Goal: Information Seeking & Learning: Learn about a topic

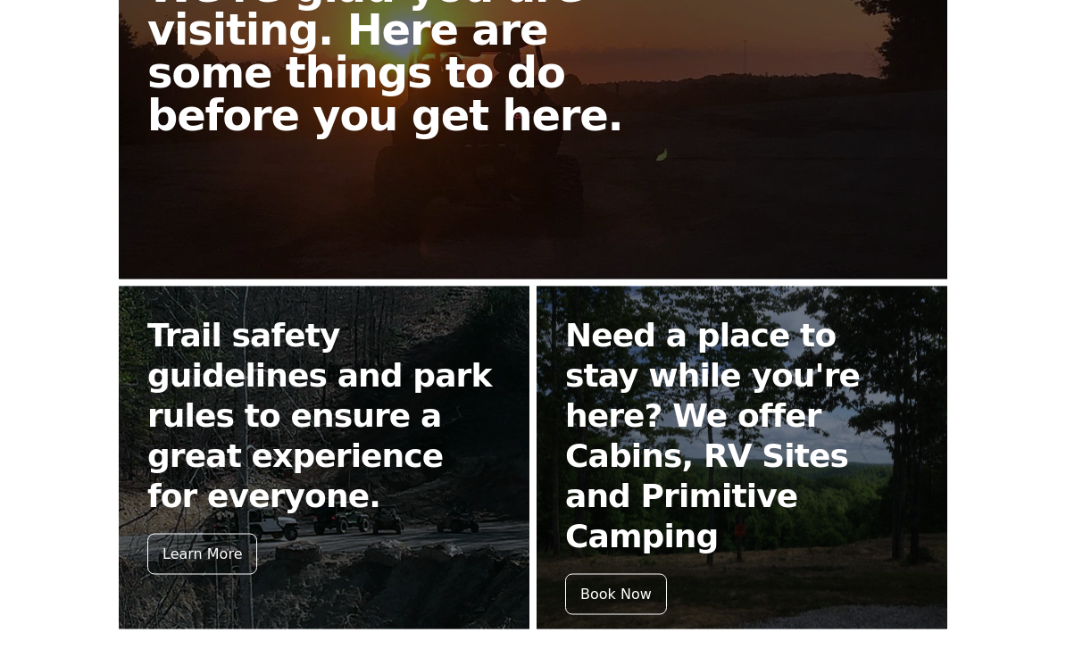
scroll to position [569, 0]
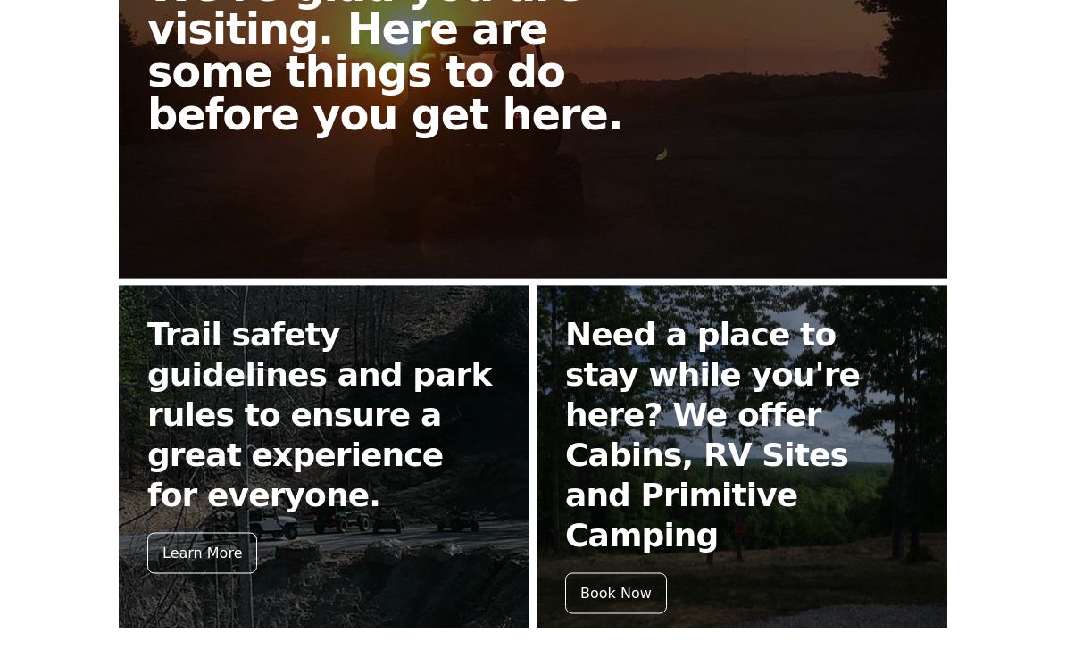
click at [191, 533] on div "Learn More" at bounding box center [202, 553] width 110 height 41
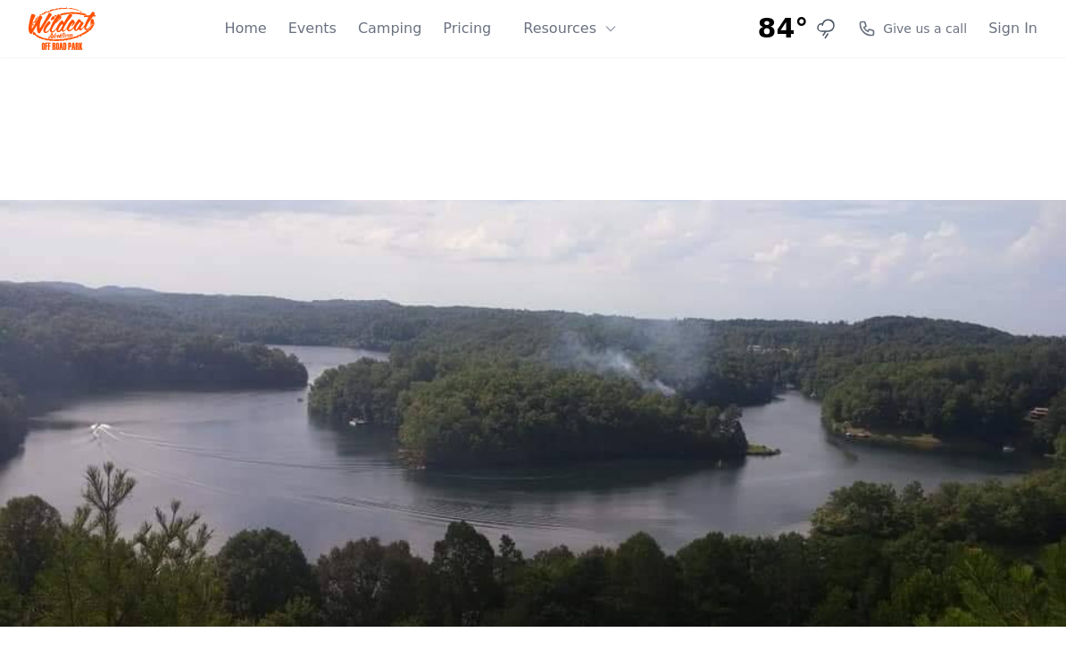
click at [571, 28] on button "Resources" at bounding box center [571, 29] width 116 height 36
click at [482, 26] on link "Pricing" at bounding box center [467, 28] width 48 height 21
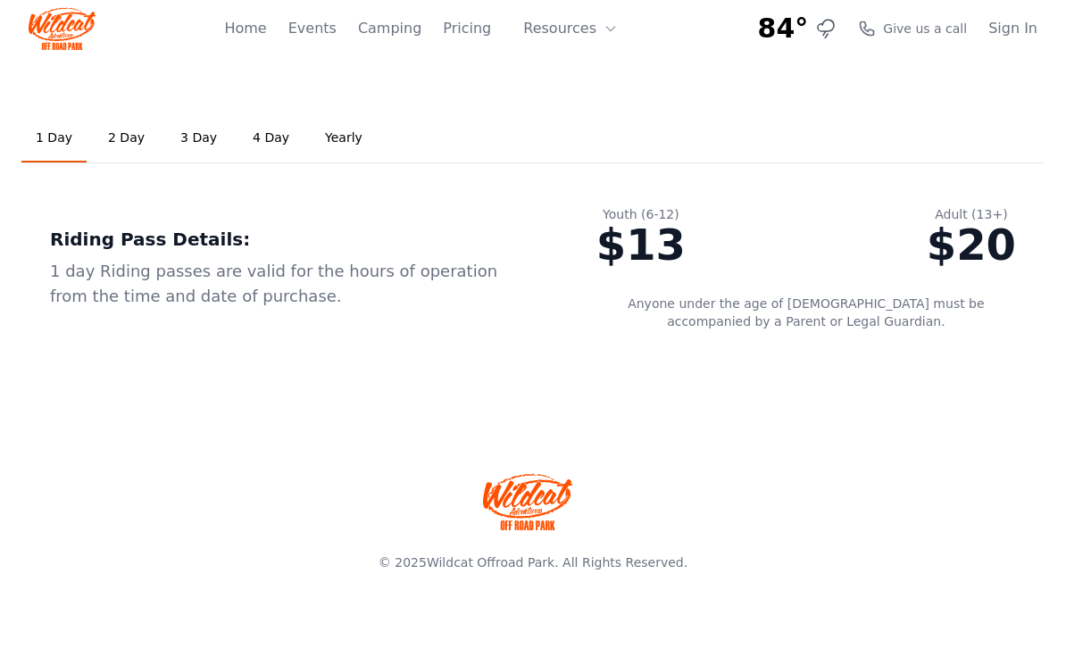
click at [205, 143] on link "3 Day" at bounding box center [198, 138] width 65 height 48
click at [322, 35] on link "Events" at bounding box center [312, 28] width 48 height 21
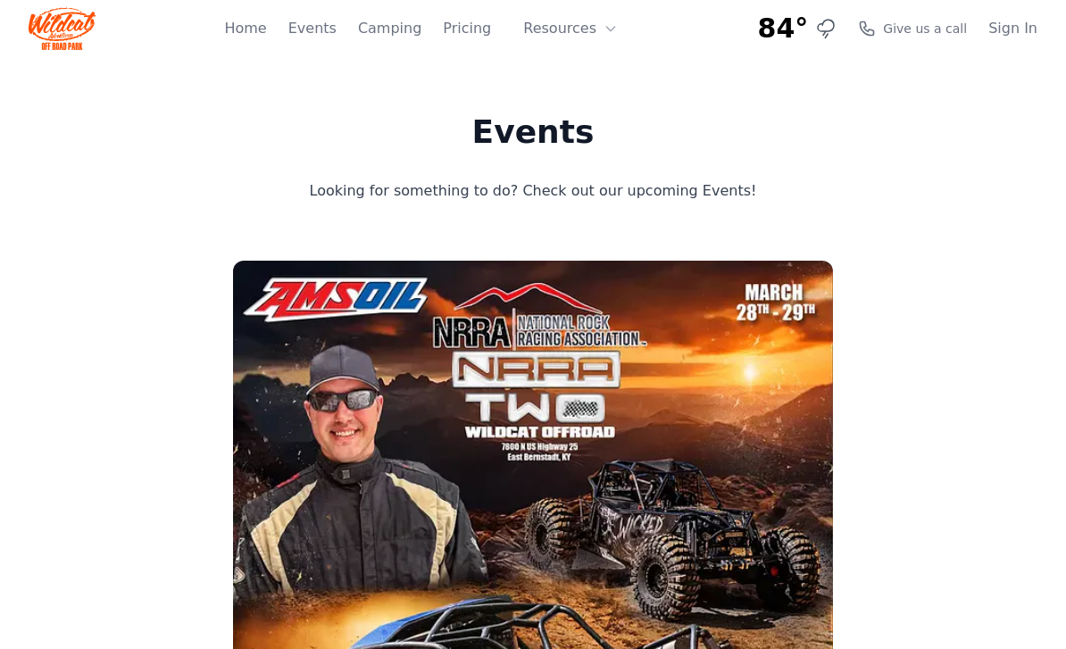
click at [259, 37] on link "Home" at bounding box center [245, 28] width 42 height 21
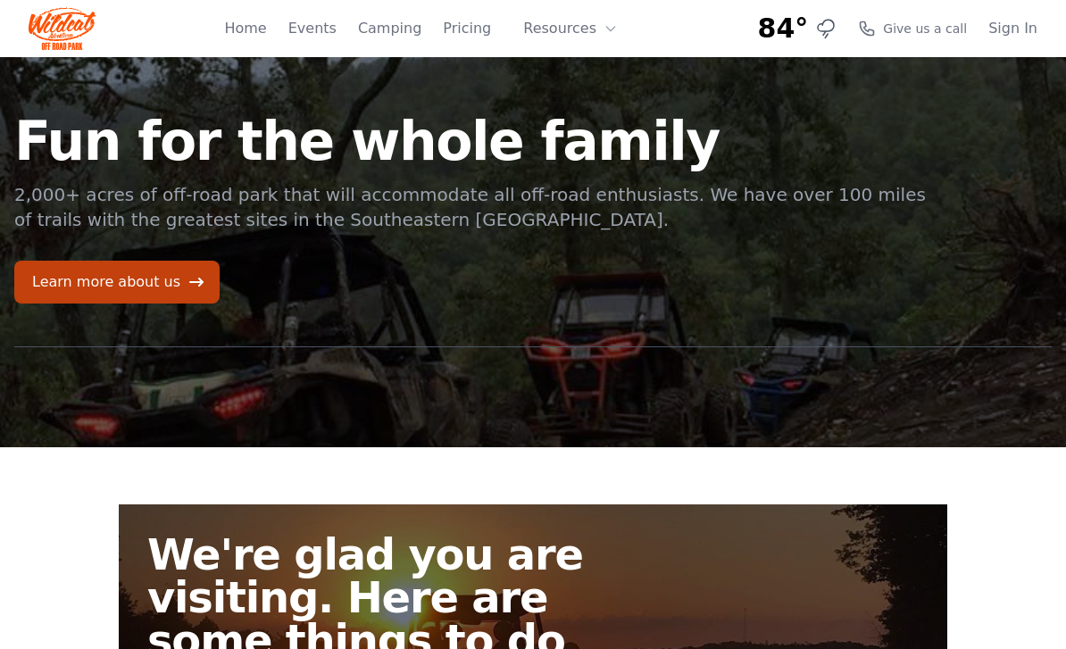
click at [895, 372] on div at bounding box center [533, 369] width 1038 height 44
click at [137, 296] on link "Learn more about us" at bounding box center [116, 282] width 205 height 43
click at [401, 28] on link "Camping" at bounding box center [389, 28] width 63 height 21
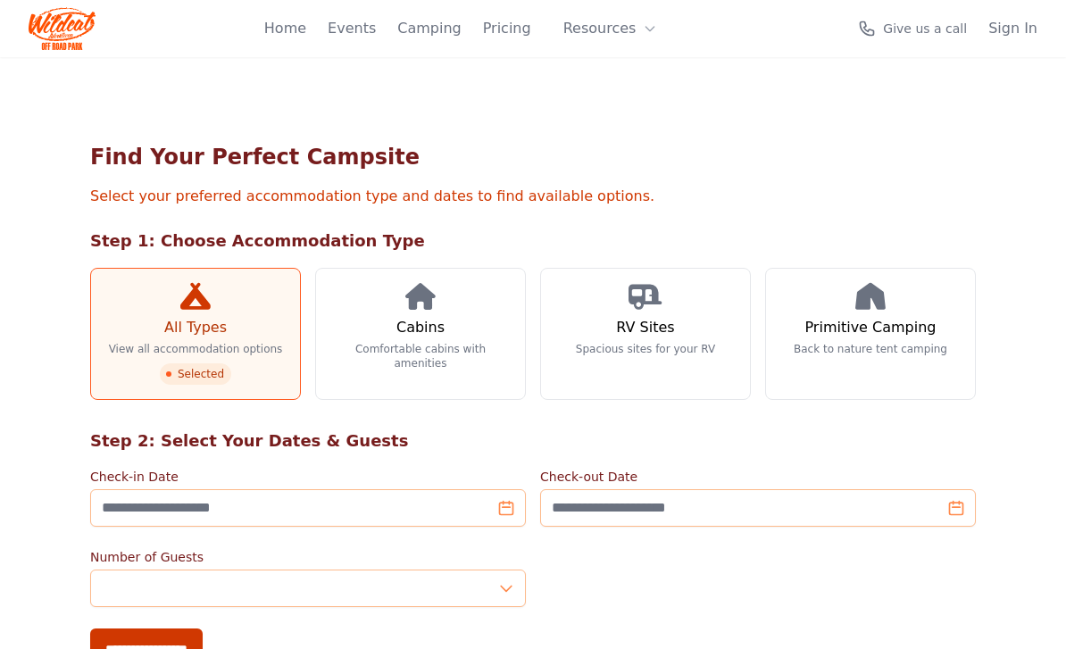
click at [408, 36] on link "Camping" at bounding box center [428, 28] width 63 height 21
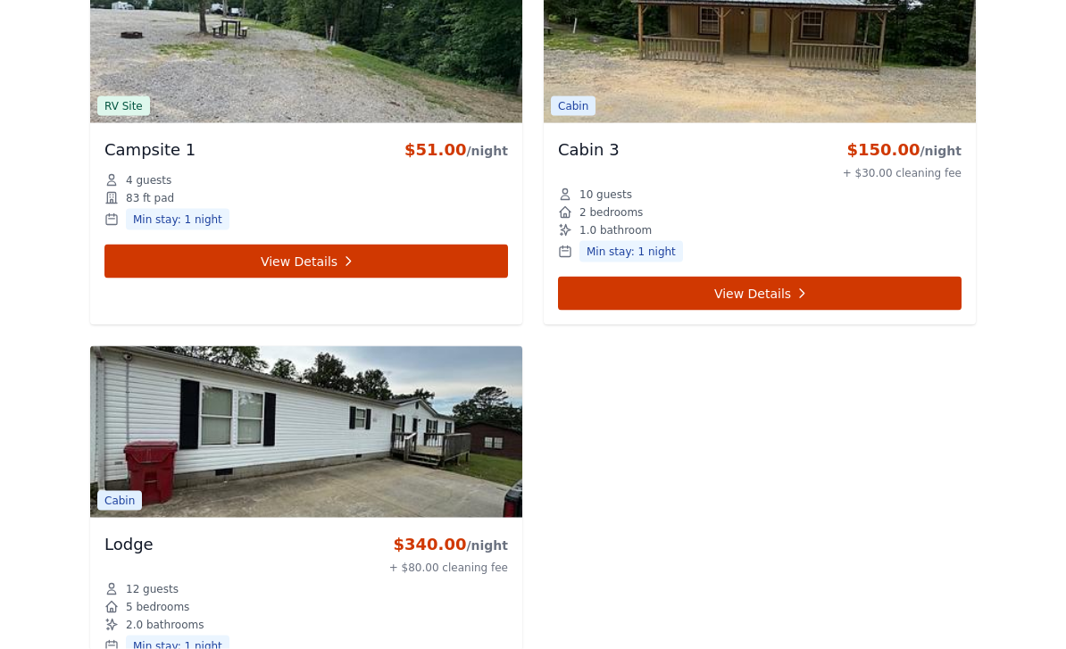
scroll to position [9323, 0]
click at [787, 242] on div "Min stay: 1 night" at bounding box center [760, 250] width 404 height 21
click at [766, 307] on link "View Details" at bounding box center [760, 293] width 404 height 34
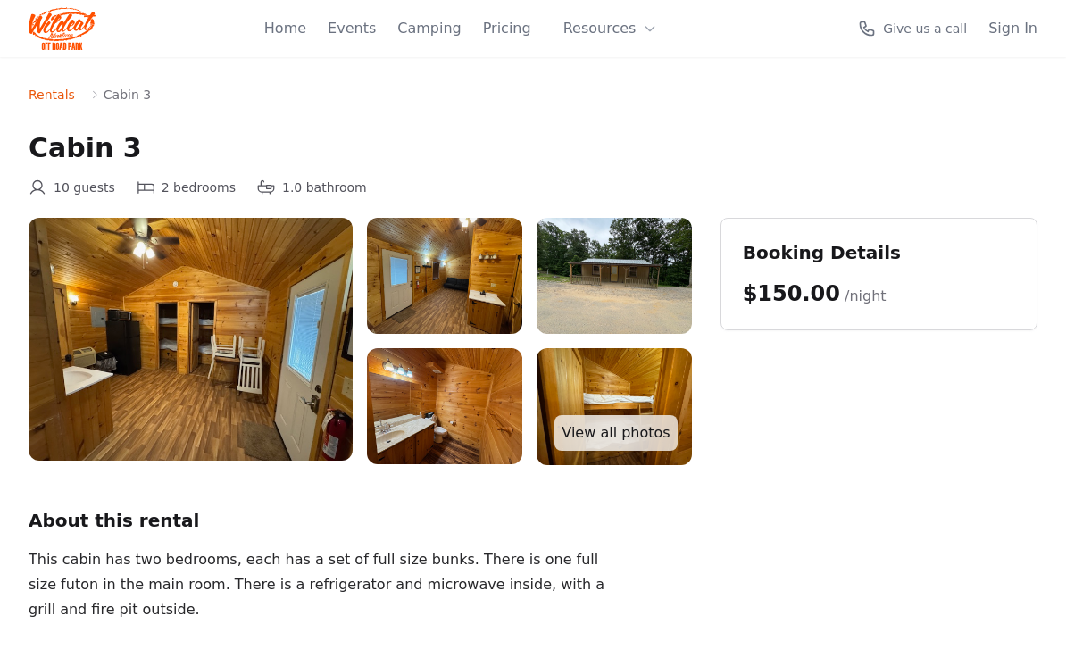
click at [767, 306] on div "$150.00 /night" at bounding box center [815, 294] width 144 height 29
click at [627, 452] on img at bounding box center [614, 406] width 155 height 116
click at [645, 420] on link "View all photos" at bounding box center [616, 433] width 122 height 36
click at [372, 508] on h2 "About this rental" at bounding box center [361, 520] width 664 height 25
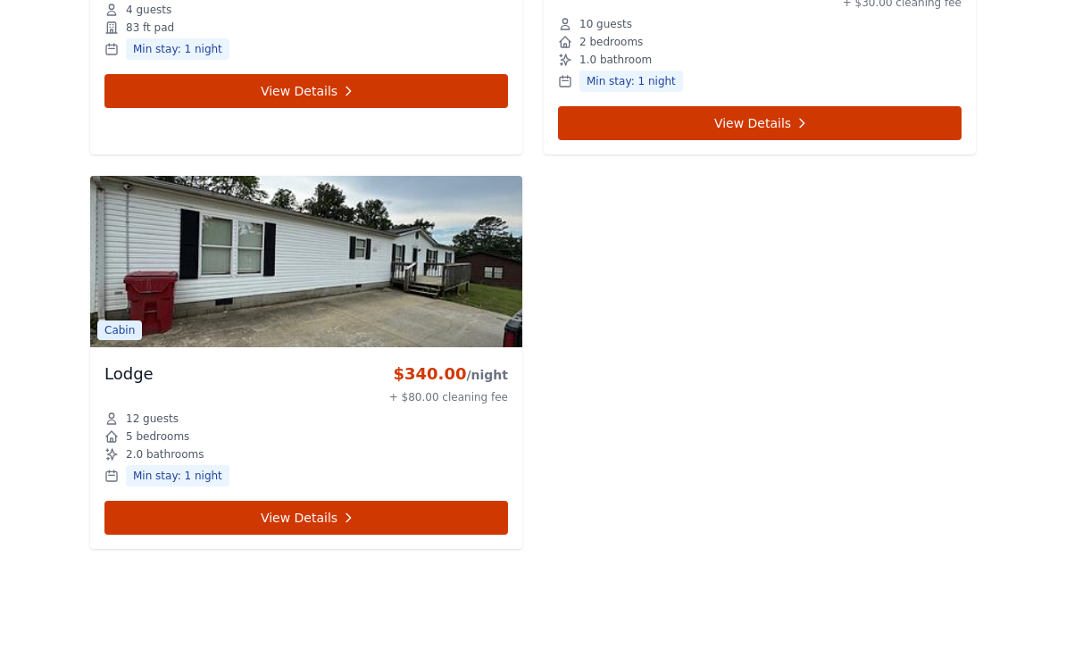
scroll to position [9491, 0]
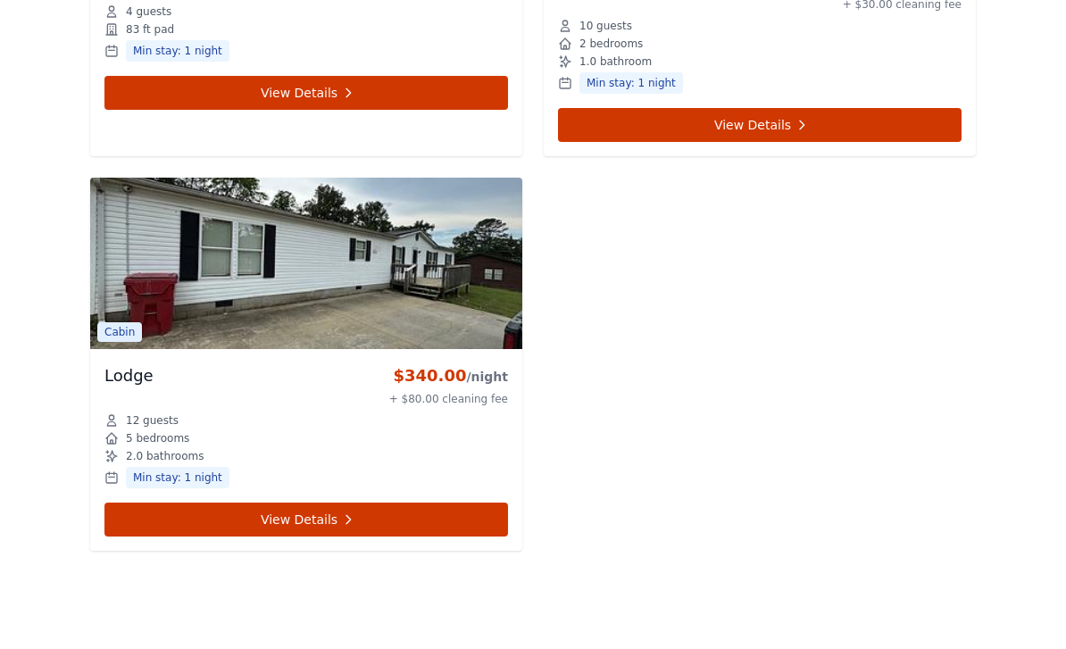
click at [364, 527] on link "View Details" at bounding box center [306, 520] width 404 height 34
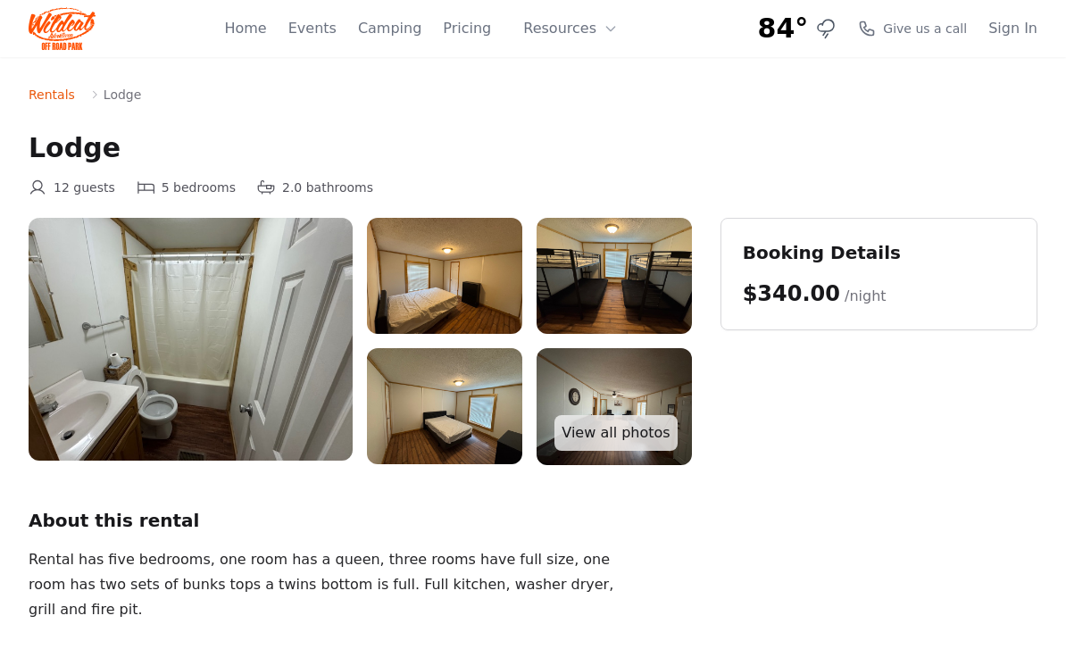
click at [632, 443] on link "View all photos" at bounding box center [616, 433] width 122 height 36
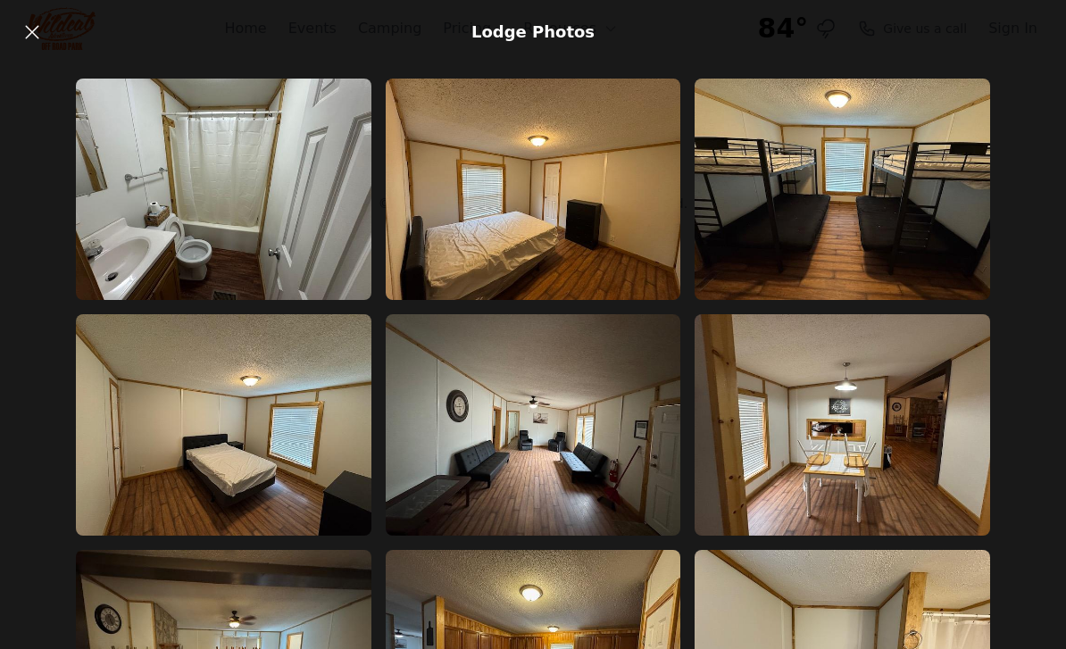
click at [47, 34] on link at bounding box center [32, 32] width 36 height 36
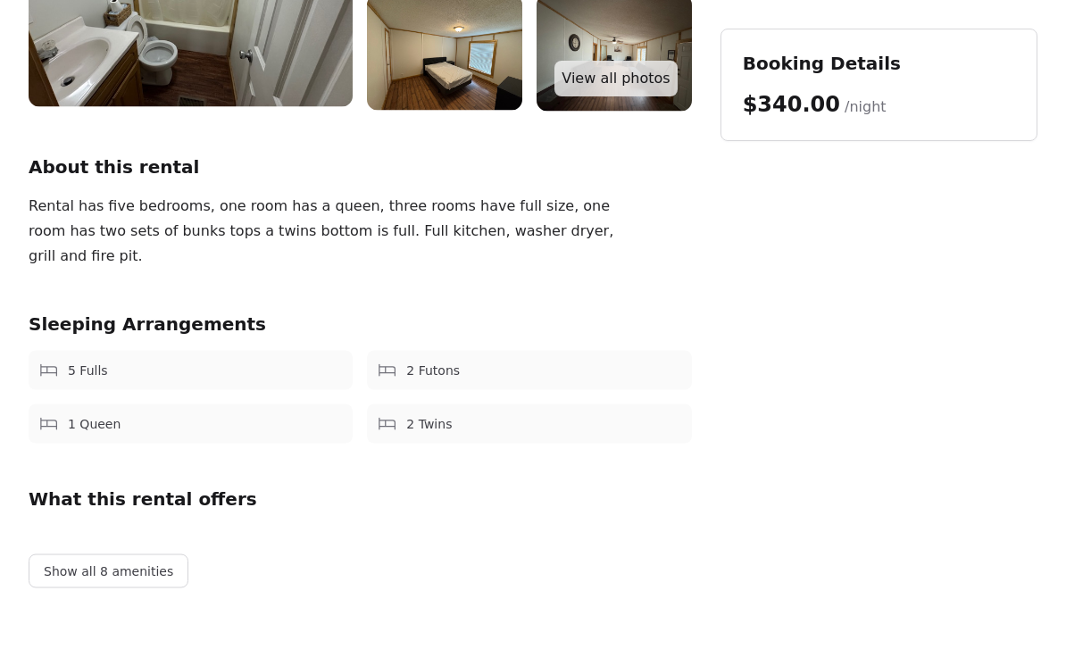
scroll to position [457, 0]
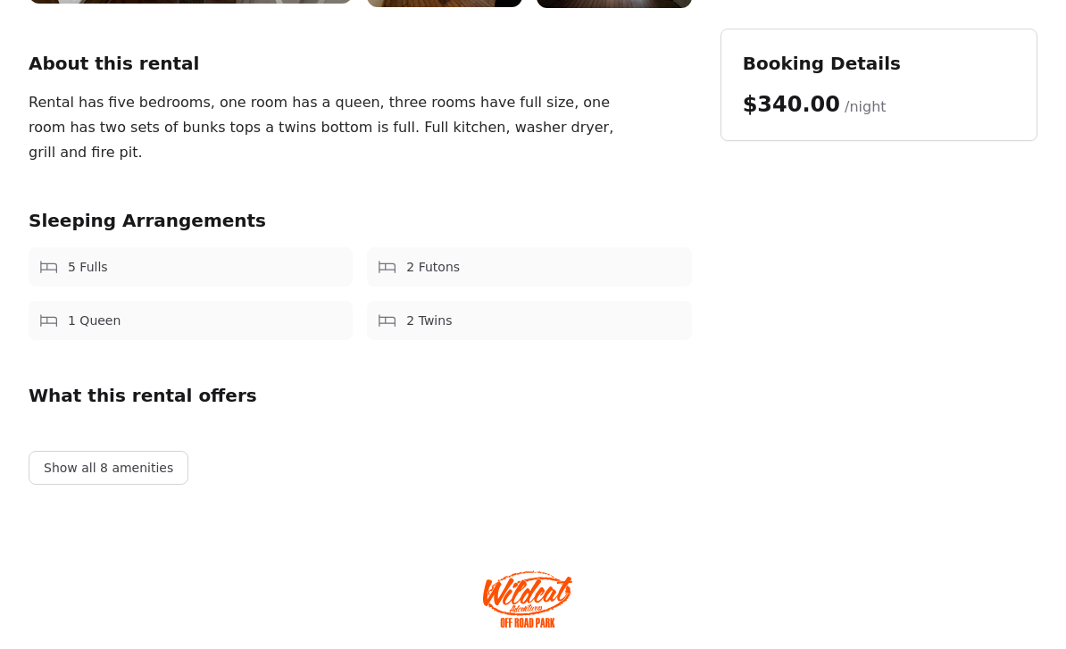
click at [137, 470] on button "Show all 8 amenities" at bounding box center [109, 468] width 160 height 34
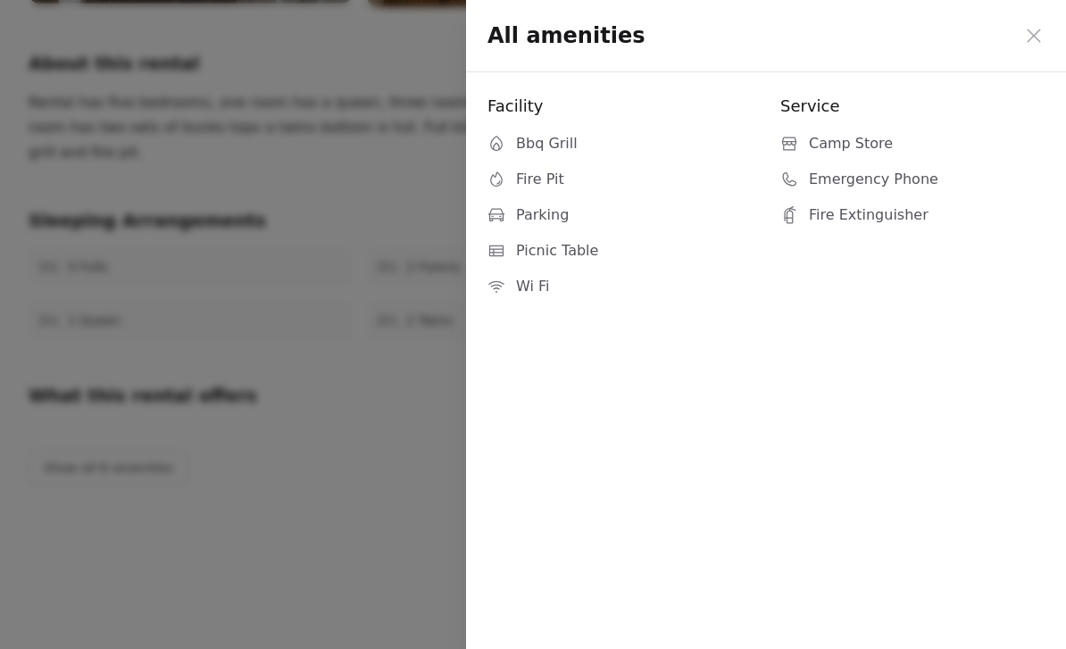
click at [1040, 29] on icon at bounding box center [1033, 35] width 13 height 13
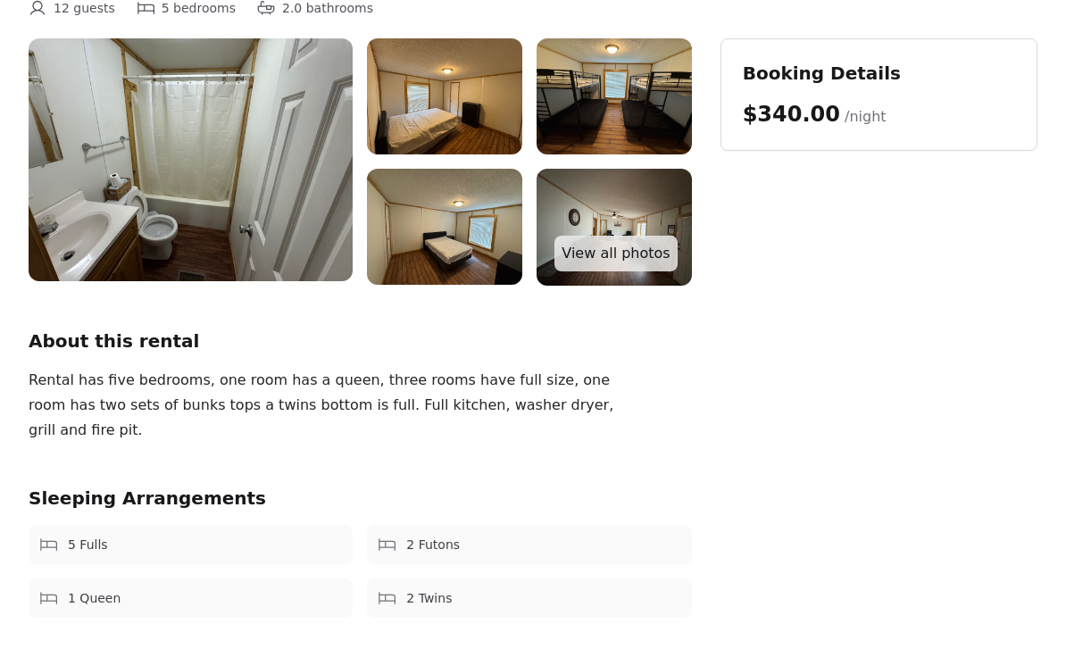
scroll to position [0, 0]
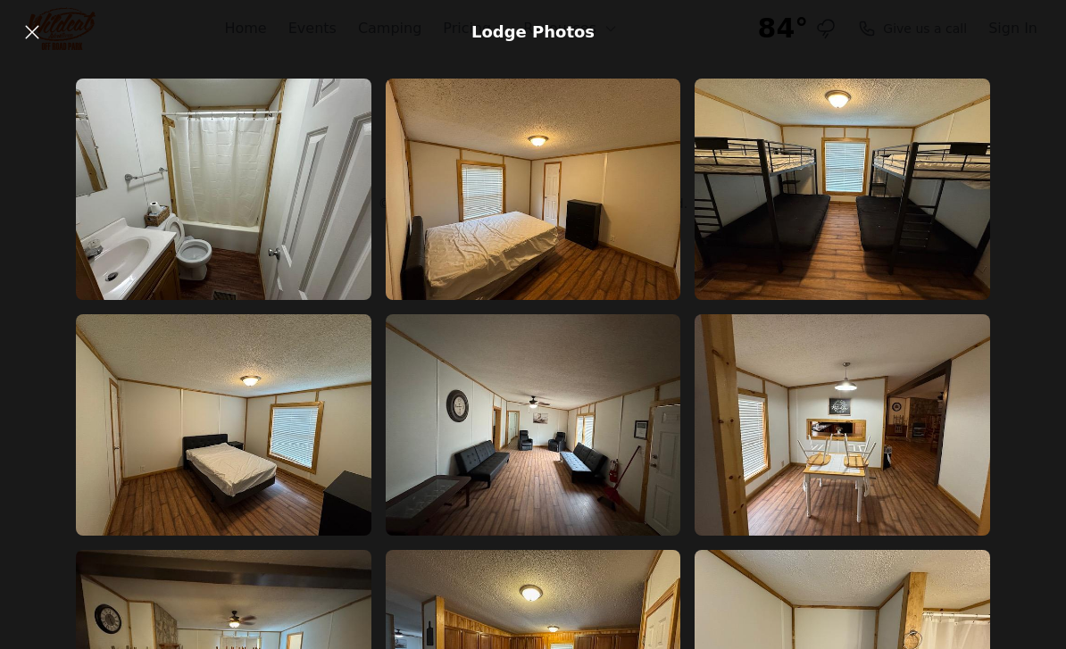
click at [28, 29] on icon at bounding box center [31, 31] width 21 height 21
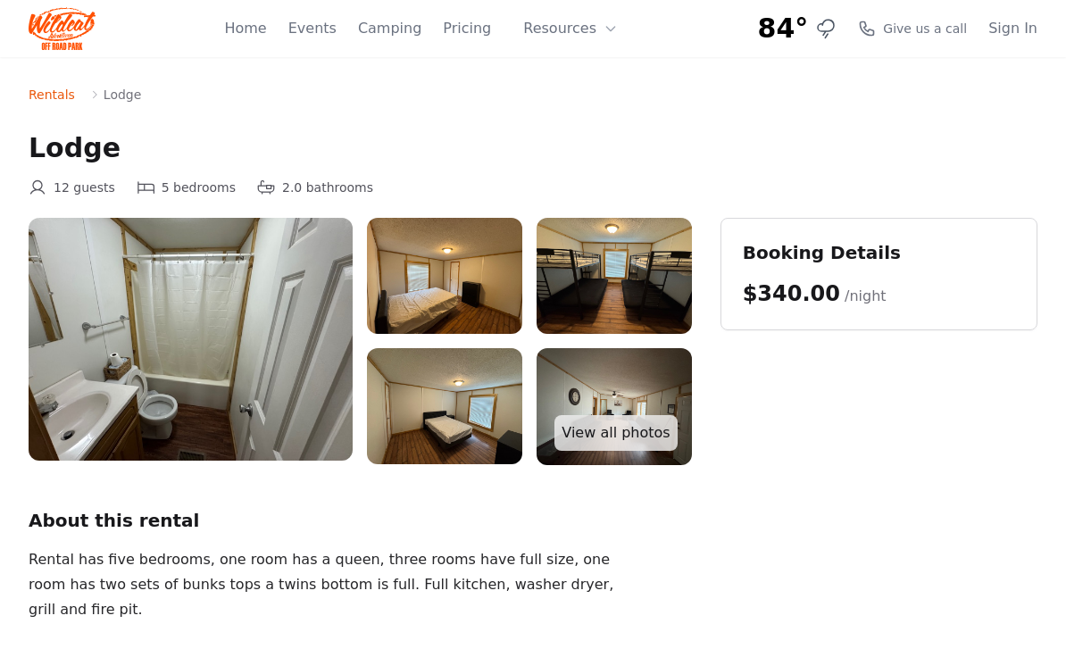
click at [608, 42] on button "Resources" at bounding box center [571, 29] width 116 height 36
click at [576, 72] on link "About" at bounding box center [598, 73] width 171 height 32
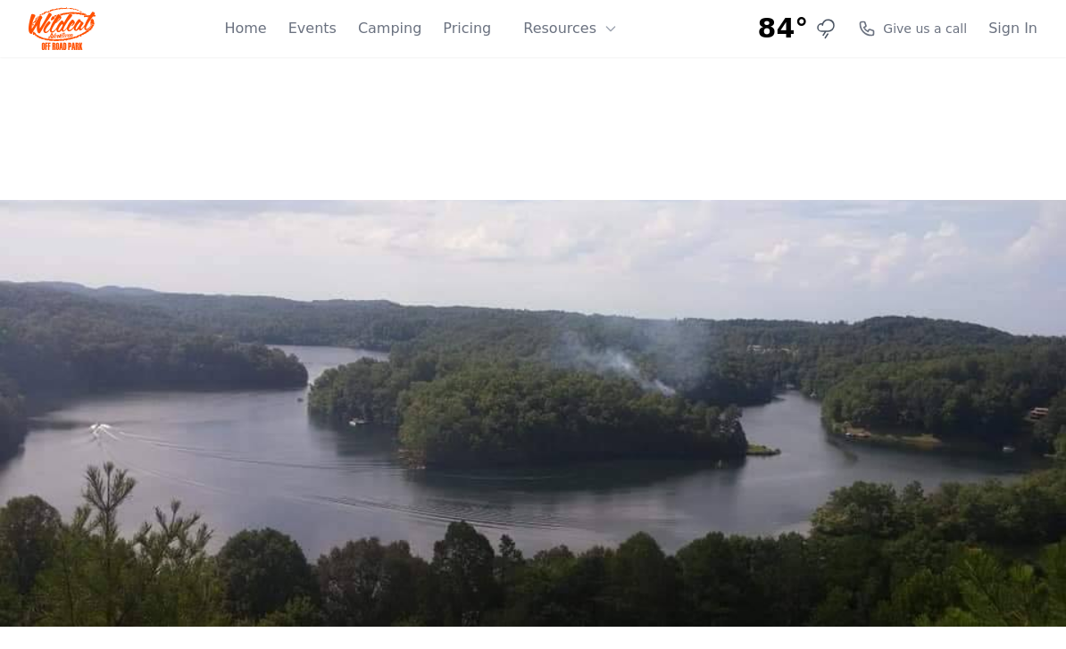
click at [614, 30] on icon at bounding box center [611, 28] width 14 height 14
click at [567, 117] on link "FAQ" at bounding box center [598, 105] width 171 height 32
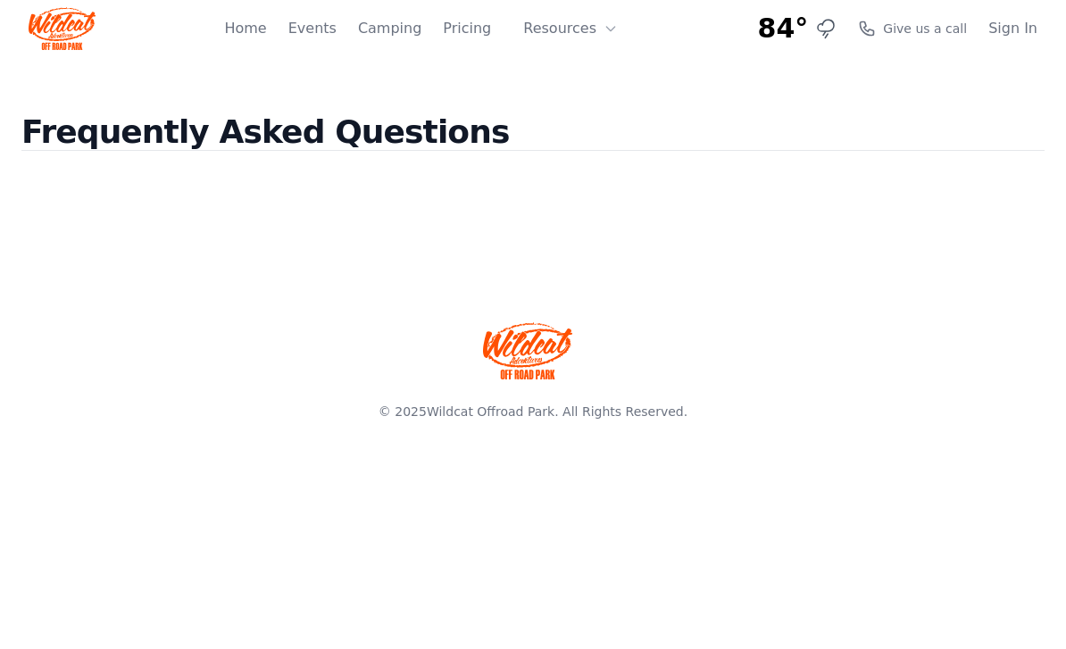
click at [372, 152] on div at bounding box center [532, 164] width 1023 height 29
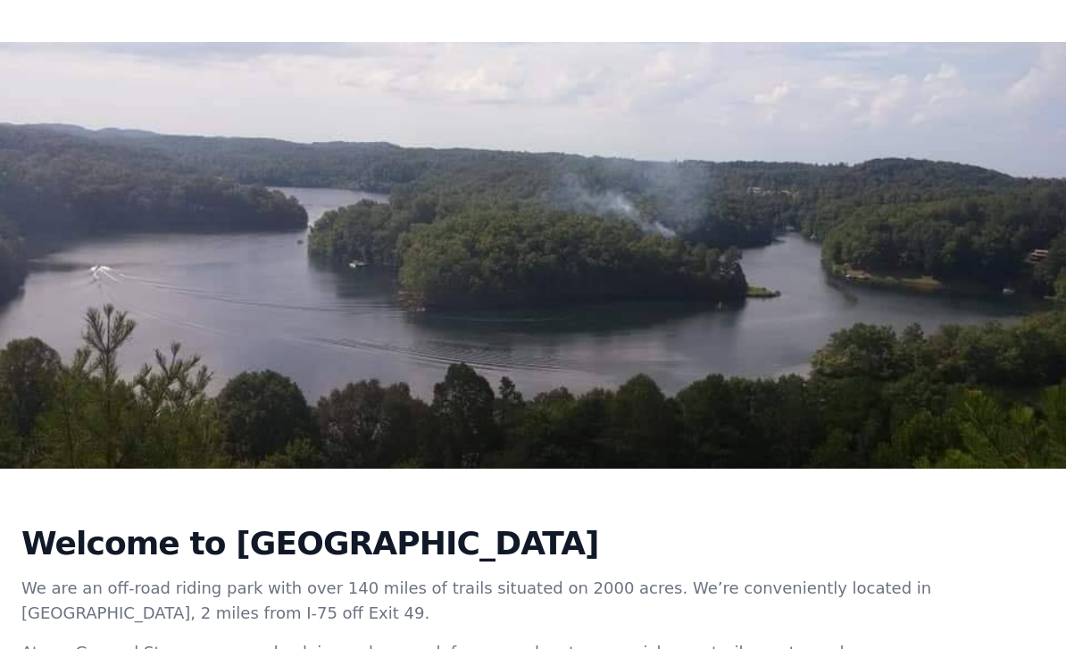
scroll to position [156, 0]
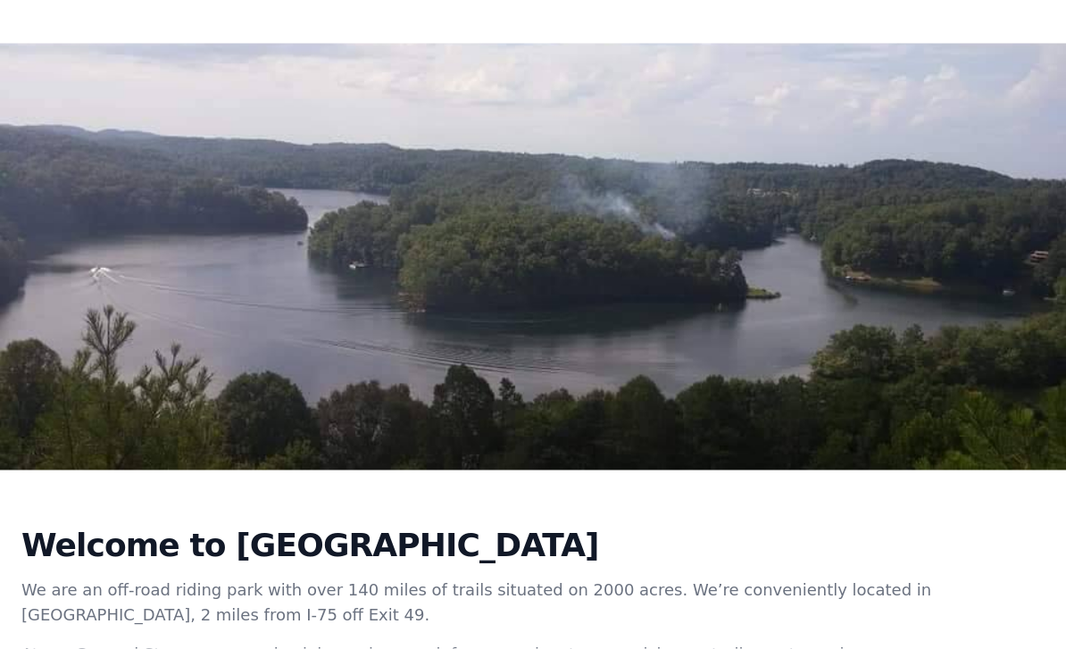
click at [609, 253] on img at bounding box center [533, 257] width 1066 height 427
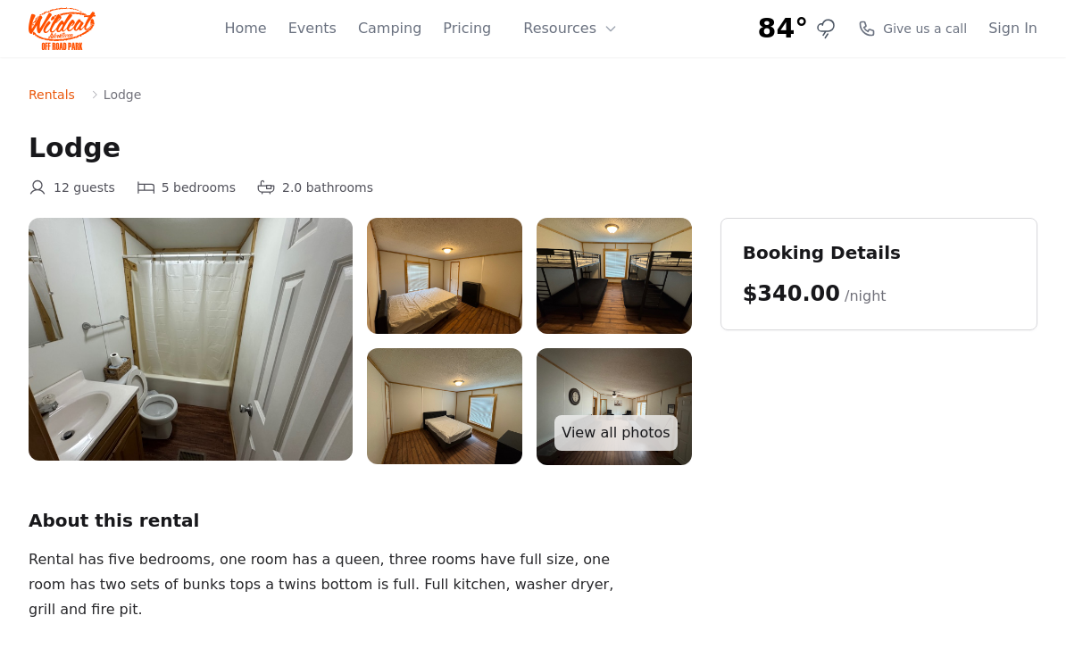
click at [321, 24] on link "Events" at bounding box center [312, 28] width 48 height 21
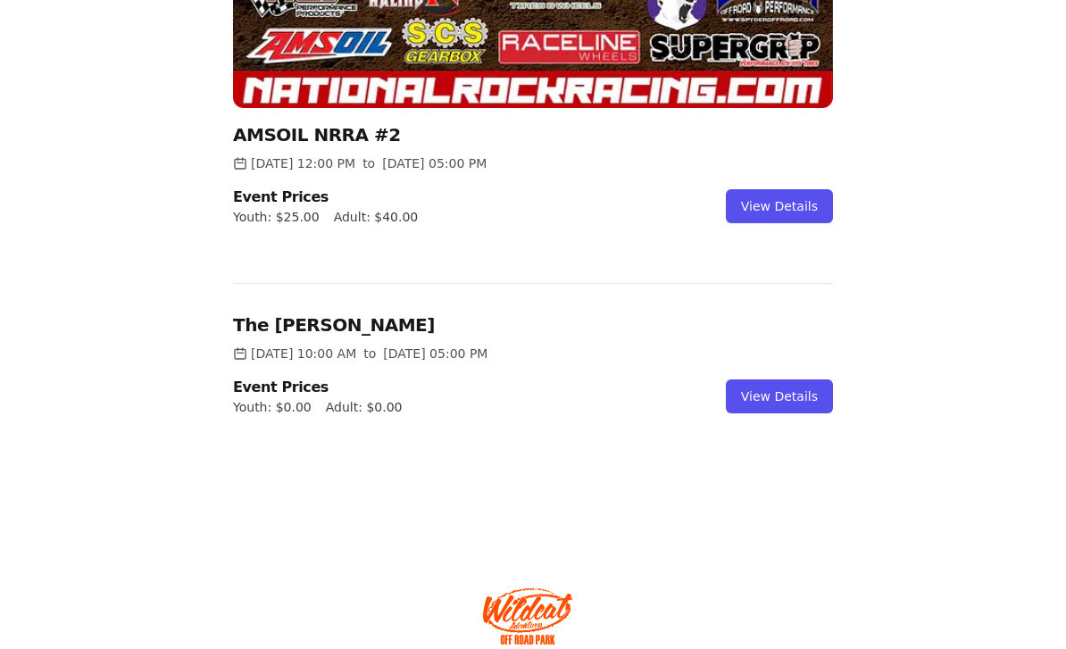
scroll to position [980, 0]
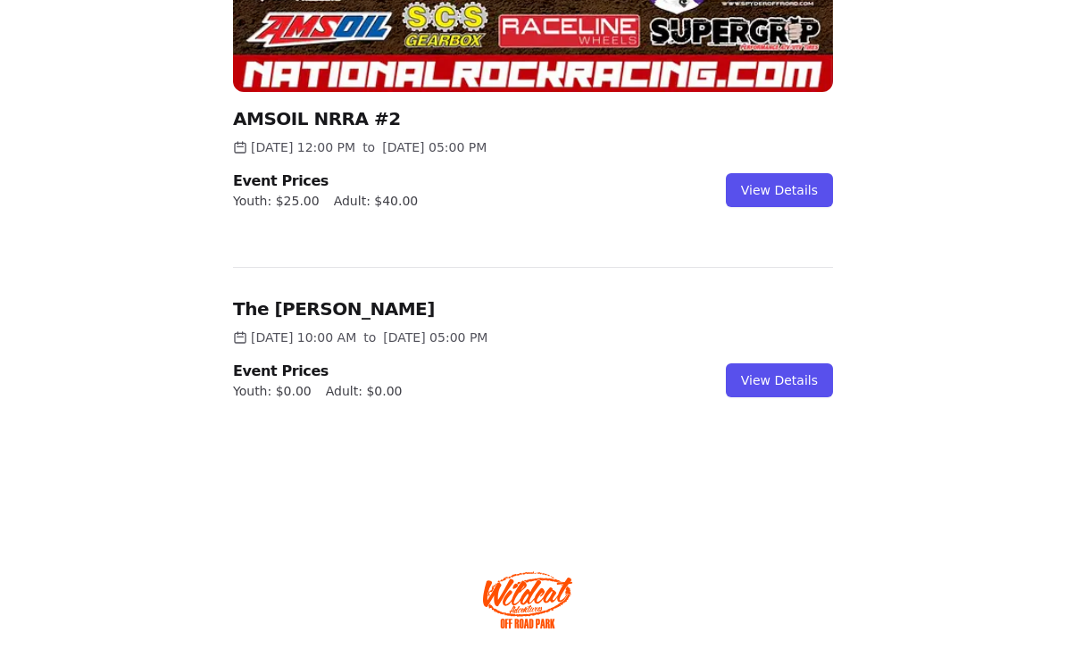
click at [776, 392] on link "View Details" at bounding box center [779, 380] width 107 height 34
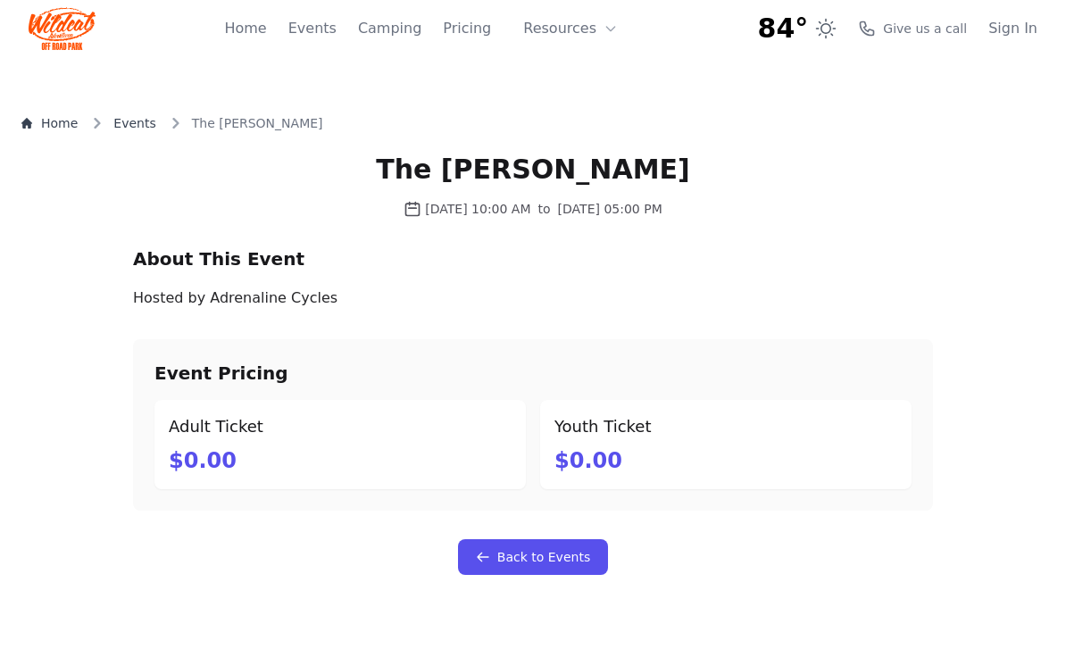
click at [230, 258] on h2 "About This Event" at bounding box center [533, 258] width 800 height 25
click at [550, 563] on link "Back to Events" at bounding box center [533, 557] width 150 height 36
